Goal: Task Accomplishment & Management: Manage account settings

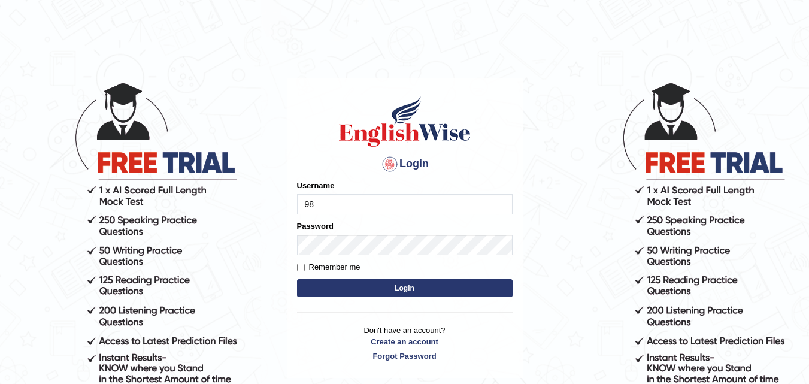
type input "9"
type input "Dipesh980"
click at [338, 283] on button "Login" at bounding box center [405, 288] width 216 height 18
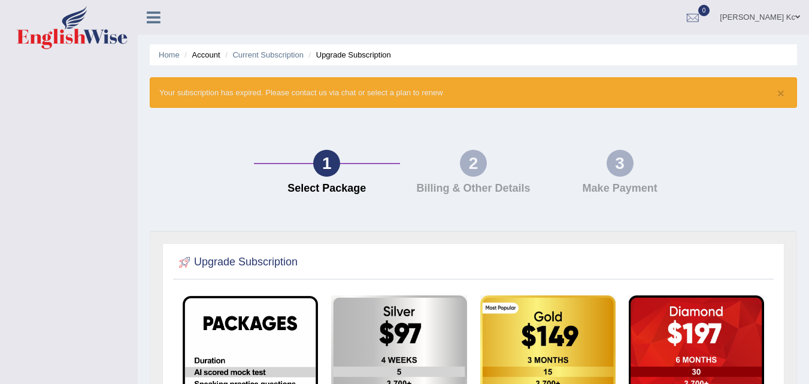
click at [21, 1] on div at bounding box center [69, 29] width 138 height 59
